Goal: Task Accomplishment & Management: Use online tool/utility

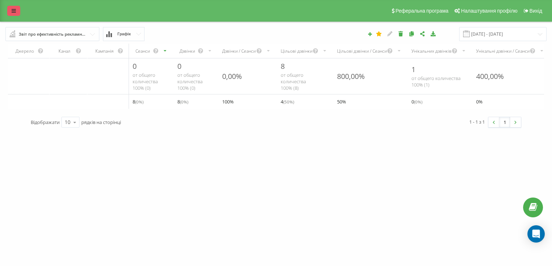
click at [13, 6] on link at bounding box center [13, 11] width 13 height 10
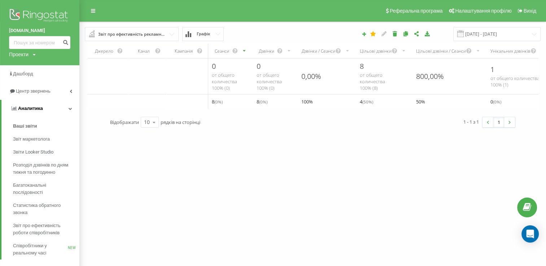
click at [71, 108] on icon at bounding box center [71, 109] width 4 height 4
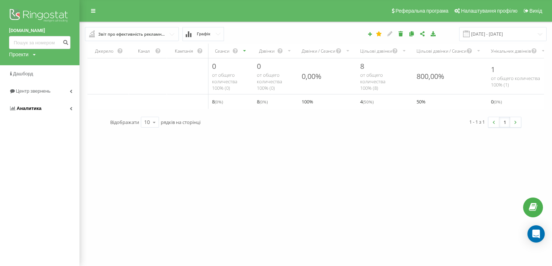
click at [71, 108] on icon at bounding box center [71, 109] width 3 height 4
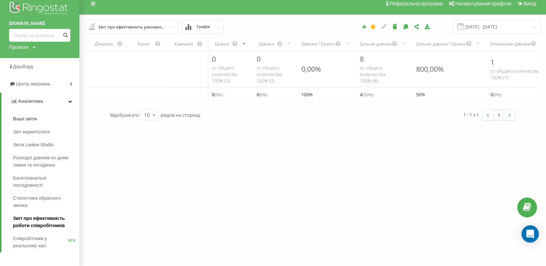
scroll to position [12, 0]
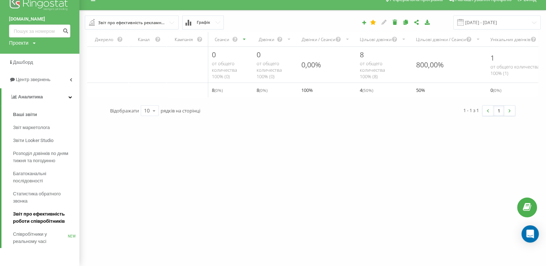
click at [40, 216] on span "Звіт про ефективність роботи співробітників" at bounding box center [44, 218] width 63 height 14
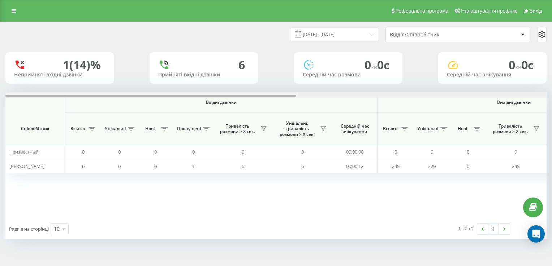
drag, startPoint x: 229, startPoint y: 96, endPoint x: 217, endPoint y: 82, distance: 18.4
click at [209, 99] on div "Вхідні дзвінки Вихідні дзвінки Всі дзвінки Співробітник Всього Унікальні Нові П…" at bounding box center [275, 155] width 541 height 126
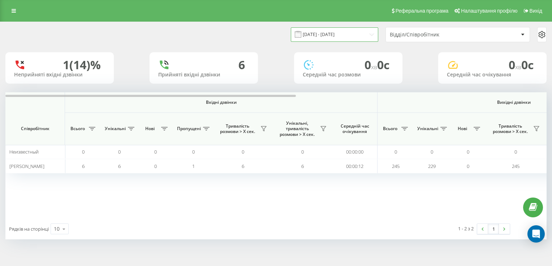
click at [363, 30] on input "[DATE] - [DATE]" at bounding box center [334, 34] width 87 height 14
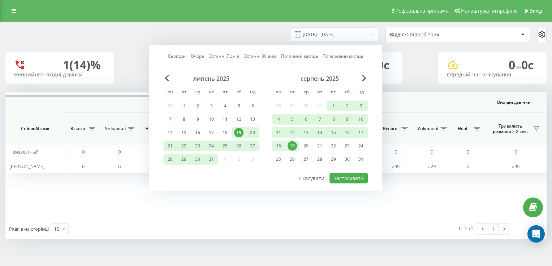
click at [293, 144] on div "19" at bounding box center [291, 146] width 9 height 9
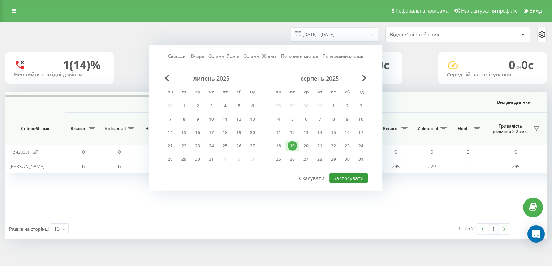
click at [347, 175] on button "Застосувати" at bounding box center [348, 178] width 38 height 10
type input "[DATE] - [DATE]"
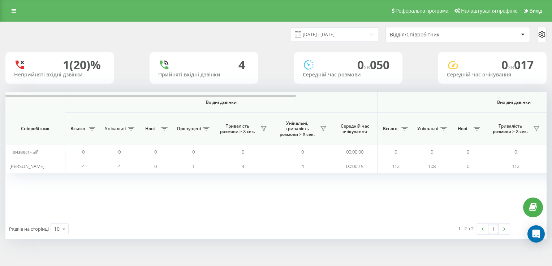
drag, startPoint x: 453, startPoint y: 212, endPoint x: 491, endPoint y: 206, distance: 37.6
click at [491, 206] on div "Вхідні дзвінки Вихідні дзвінки Всі дзвінки Співробітник Всього Унікальні Нові П…" at bounding box center [275, 155] width 541 height 126
click at [501, 228] on link at bounding box center [504, 229] width 11 height 10
click at [481, 229] on img at bounding box center [482, 229] width 2 height 3
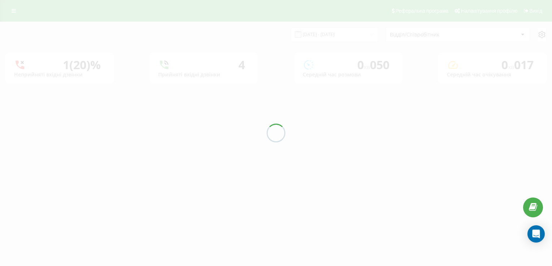
click at [481, 229] on div at bounding box center [276, 133] width 552 height 266
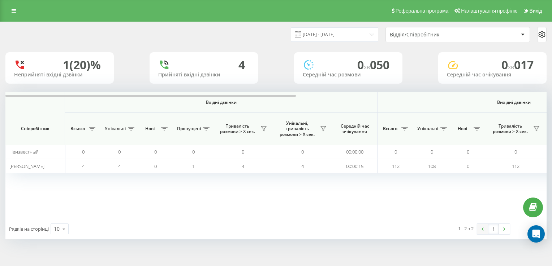
click at [481, 229] on link at bounding box center [482, 229] width 11 height 10
click at [503, 228] on img at bounding box center [504, 229] width 2 height 3
click at [502, 230] on link at bounding box center [504, 229] width 11 height 10
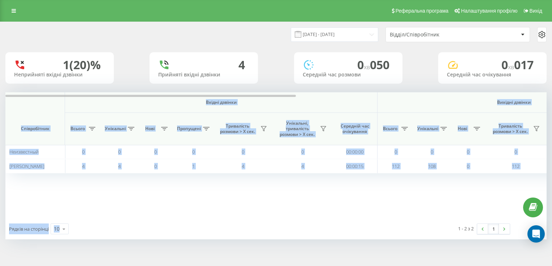
drag, startPoint x: 237, startPoint y: 220, endPoint x: 309, endPoint y: 217, distance: 72.6
click at [305, 217] on div "Вхідні дзвінки Вихідні дзвінки Всі дзвінки Співробітник Всього Унікальні Нові П…" at bounding box center [275, 165] width 541 height 147
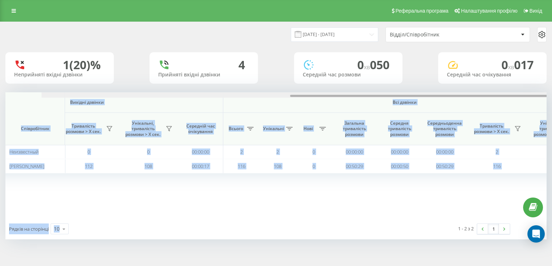
scroll to position [0, 466]
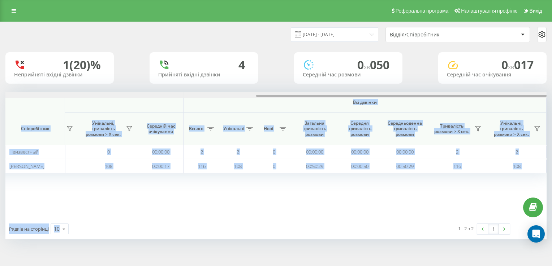
drag, startPoint x: 334, startPoint y: 96, endPoint x: 430, endPoint y: 85, distance: 96.3
click at [423, 85] on div "19.08.2025 - 19.08.2025 Відділ/Співробітник 1 (20)% Неприйняті вхідні дзвінки 4…" at bounding box center [275, 131] width 541 height 218
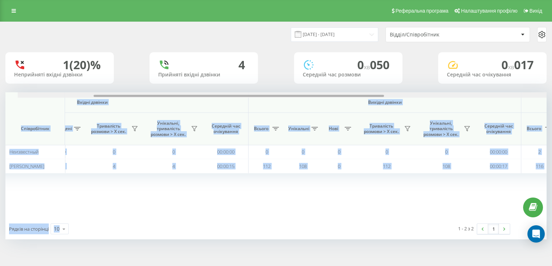
scroll to position [0, 147]
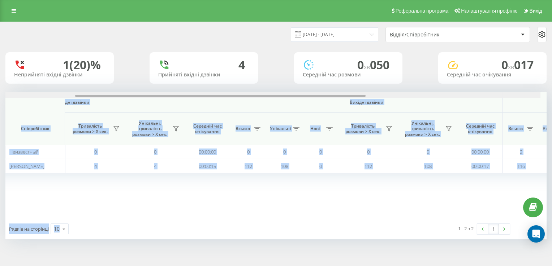
drag, startPoint x: 432, startPoint y: 96, endPoint x: 260, endPoint y: 100, distance: 171.5
click at [260, 100] on div "Вхідні дзвінки Вихідні дзвінки Всі дзвінки Співробітник Всього Унікальні Нові П…" at bounding box center [275, 155] width 541 height 126
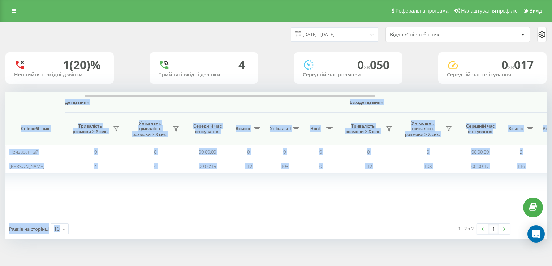
click at [384, 212] on div "Вхідні дзвінки Вихідні дзвінки Всі дзвінки Співробітник Всього Унікальні Нові П…" at bounding box center [128, 155] width 541 height 126
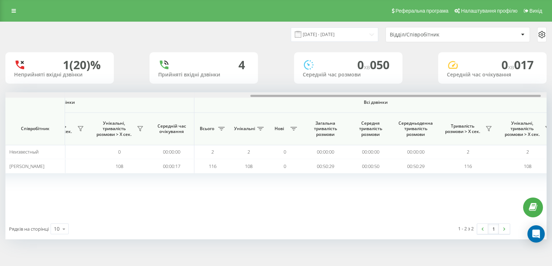
scroll to position [0, 466]
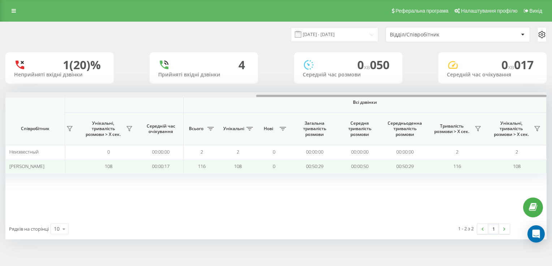
drag, startPoint x: 279, startPoint y: 95, endPoint x: 479, endPoint y: 171, distance: 214.5
click at [484, 99] on div "Вхідні дзвінки Вихідні дзвінки Всі дзвінки Співробітник Всього Унікальні Нові П…" at bounding box center [275, 155] width 541 height 126
